Goal: Task Accomplishment & Management: Manage account settings

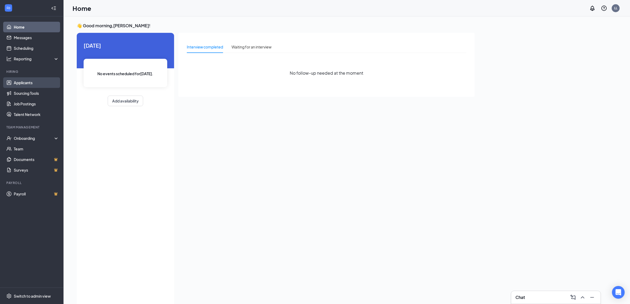
click at [32, 81] on link "Applicants" at bounding box center [36, 82] width 45 height 11
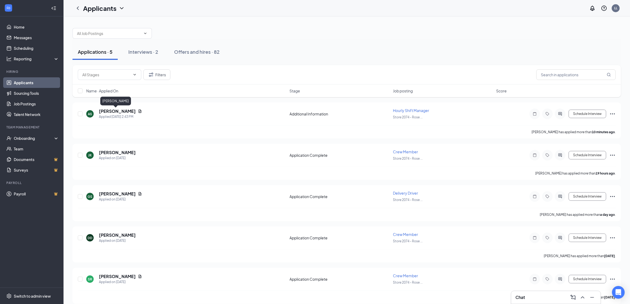
click at [110, 114] on h5 "[PERSON_NAME]" at bounding box center [117, 111] width 37 height 6
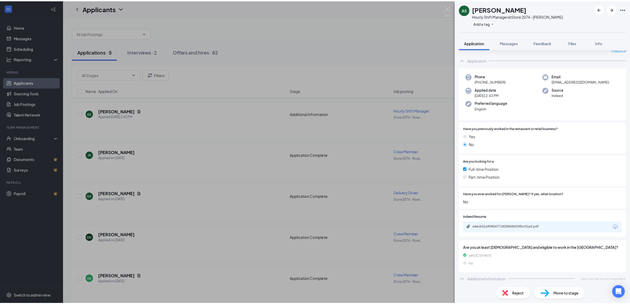
scroll to position [20, 0]
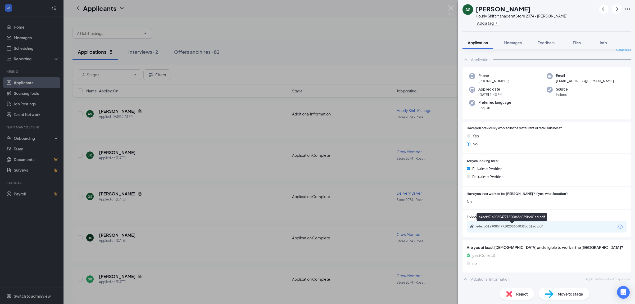
click at [508, 225] on div "e4ecb51a908547718208686039bc01ad.pdf" at bounding box center [514, 226] width 74 height 4
click at [295, 57] on div "AS [PERSON_NAME] Hourly Shift Manager at Store 2074 - [PERSON_NAME] Add a tag A…" at bounding box center [317, 152] width 635 height 304
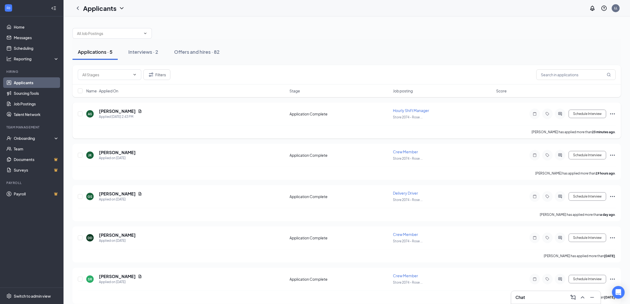
click at [156, 113] on div "AS ARYEH SAAL Applied Today 2:43 PM" at bounding box center [186, 113] width 200 height 11
click at [120, 109] on h5 "[PERSON_NAME]" at bounding box center [117, 111] width 37 height 6
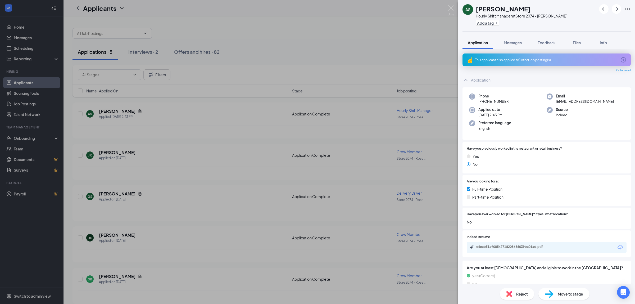
click at [418, 65] on div "AS ARYEH SAAL Hourly Shift Manager at Store 2074 - Rose Park Add a tag Applicat…" at bounding box center [317, 152] width 635 height 304
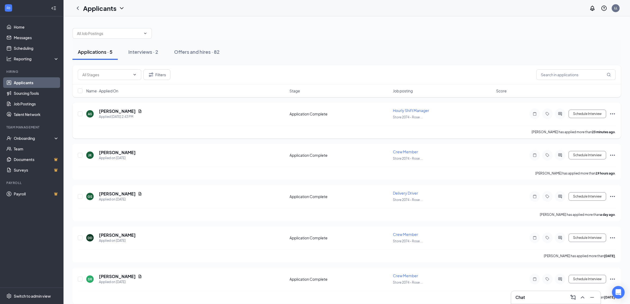
click at [115, 107] on div "AS ARYEH SAAL Applied Today 2:43 PM Application Complete Hourly Shift Manager S…" at bounding box center [347, 120] width 549 height 36
click at [115, 110] on h5 "[PERSON_NAME]" at bounding box center [117, 111] width 37 height 6
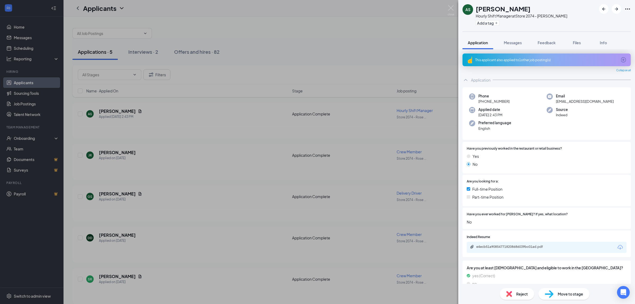
click at [534, 60] on div "This applicant also applied to 1 other job posting(s)" at bounding box center [546, 60] width 142 height 5
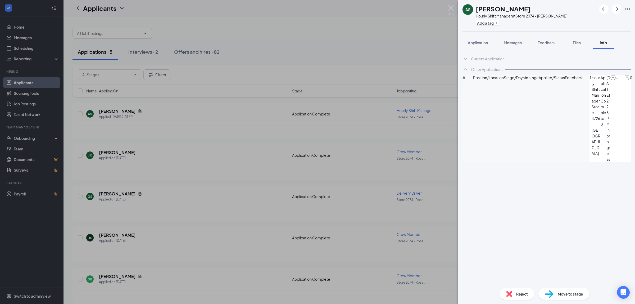
click at [410, 40] on div "AS ARYEH SAAL Hourly Shift Manager at Store 2074 - Rose Park Add a tag Applicat…" at bounding box center [317, 152] width 635 height 304
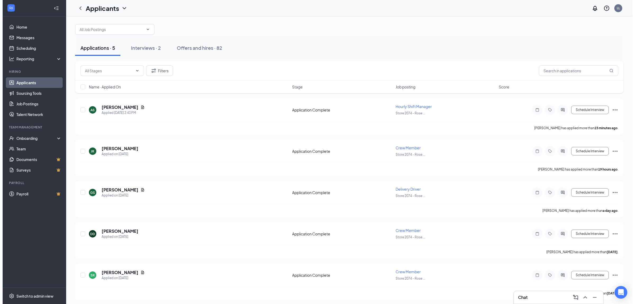
scroll to position [5, 0]
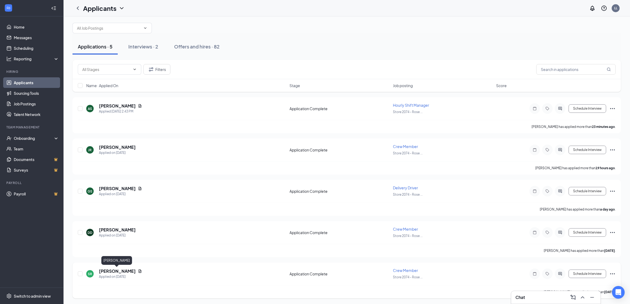
click at [111, 269] on h5 "[PERSON_NAME]" at bounding box center [117, 271] width 37 height 6
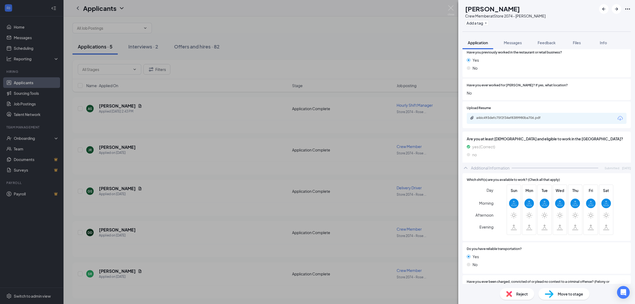
scroll to position [99, 0]
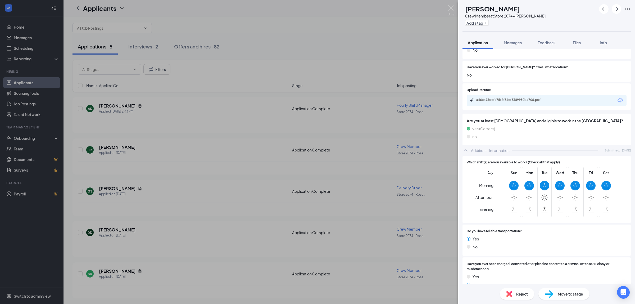
click at [391, 201] on div "SR Samson Regalado Crew Member at Store 2074 - Rose Park Add a tag Application …" at bounding box center [317, 152] width 635 height 304
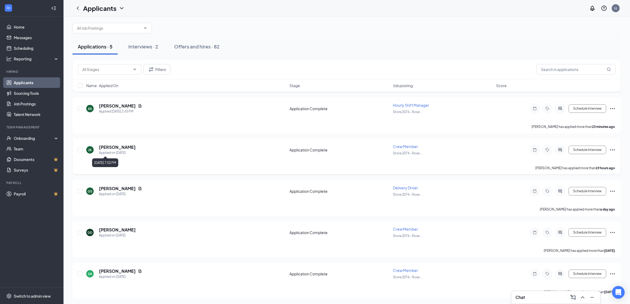
click at [119, 151] on div "Applied on [DATE]" at bounding box center [117, 152] width 37 height 5
click at [122, 149] on h5 "[PERSON_NAME]" at bounding box center [117, 147] width 37 height 6
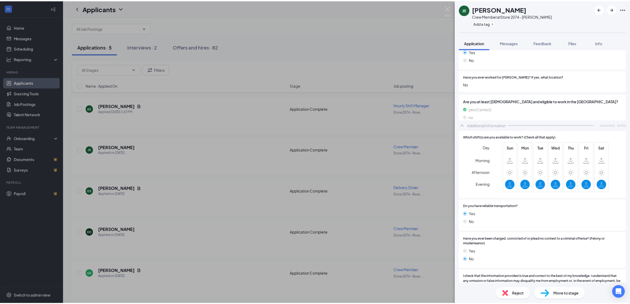
scroll to position [130, 0]
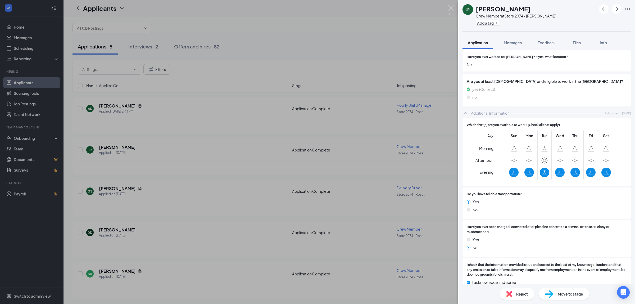
click at [392, 46] on div "JR Jayson Reyes Crew Member at Store 2074 - Rose Park Add a tag Application Mes…" at bounding box center [317, 152] width 635 height 304
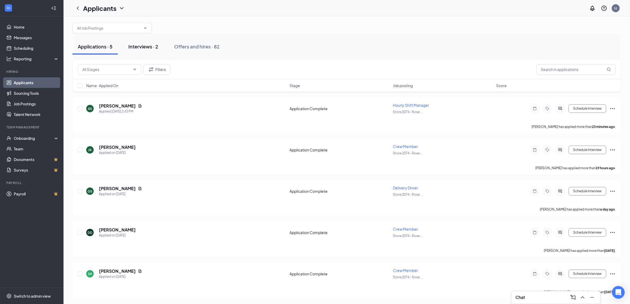
click at [150, 48] on div "Interviews · 2" at bounding box center [143, 46] width 30 height 7
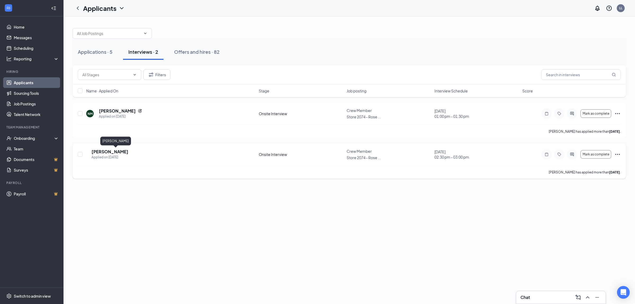
click at [109, 152] on h5 "Letisia Conde" at bounding box center [110, 152] width 37 height 6
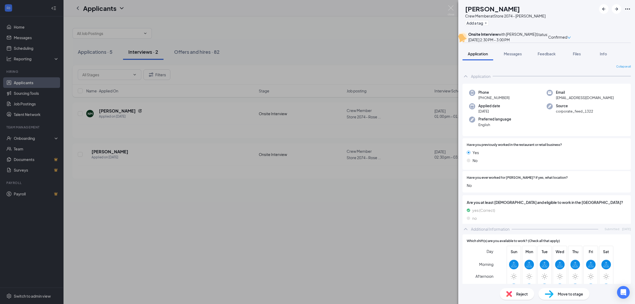
click at [119, 110] on div "LC Letisia Conde Crew Member at Store 2074 - Rose Park Add a tag Onsite Intervi…" at bounding box center [317, 152] width 635 height 304
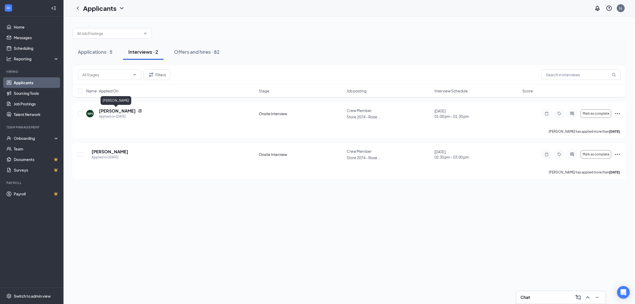
click at [119, 110] on h5 "Natalia Molina" at bounding box center [117, 111] width 37 height 6
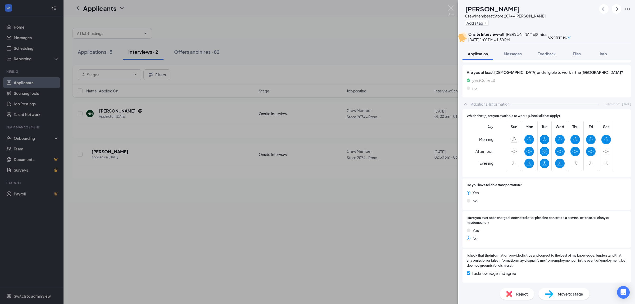
scroll to position [154, 0]
click at [276, 187] on div "NM Natalia Molina Crew Member at Store 2074 - Rose Park Add a tag Onsite Interv…" at bounding box center [317, 152] width 635 height 304
